Goal: Browse casually

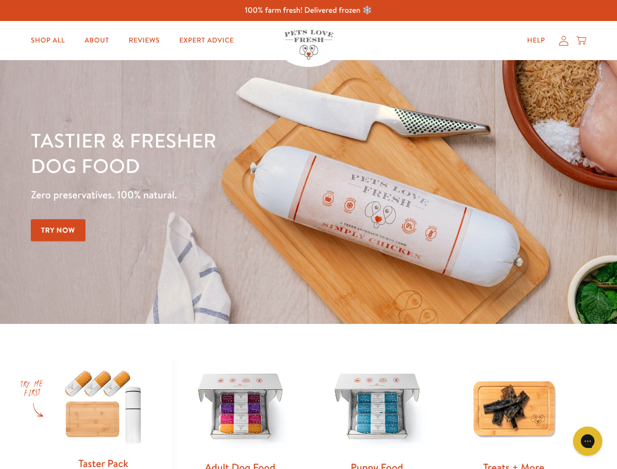
click at [308, 234] on div "Tastier & fresher dog food Zero preservatives. 100% natural. Try Now" at bounding box center [216, 191] width 370 height 129
click at [588, 441] on icon "Gorgias live chat" at bounding box center [587, 440] width 9 height 9
